Goal: Transaction & Acquisition: Register for event/course

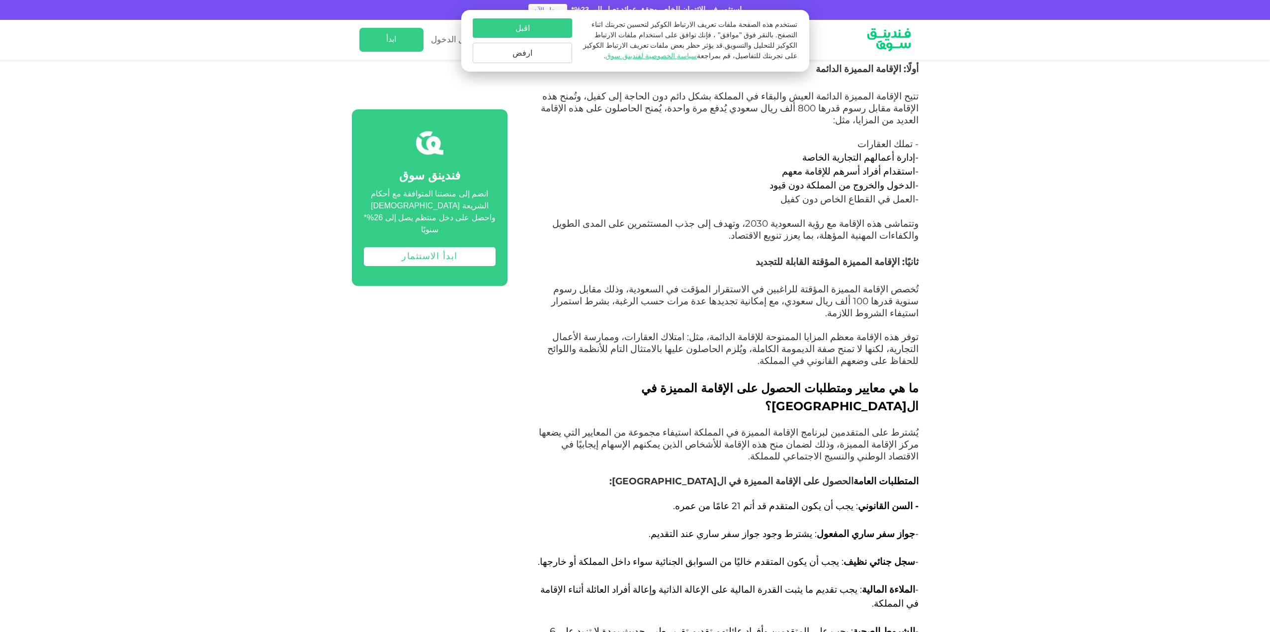
scroll to position [1641, 0]
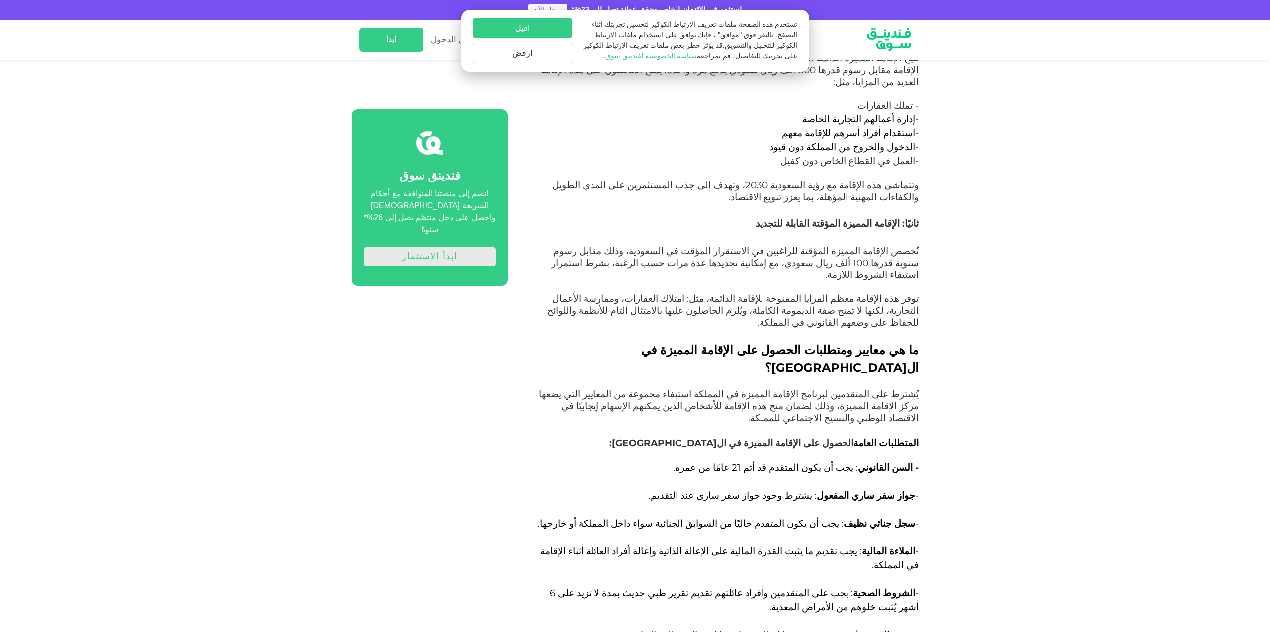
click at [442, 248] on link "ابدأ الاستثمار" at bounding box center [430, 256] width 132 height 19
